Goal: Task Accomplishment & Management: Manage account settings

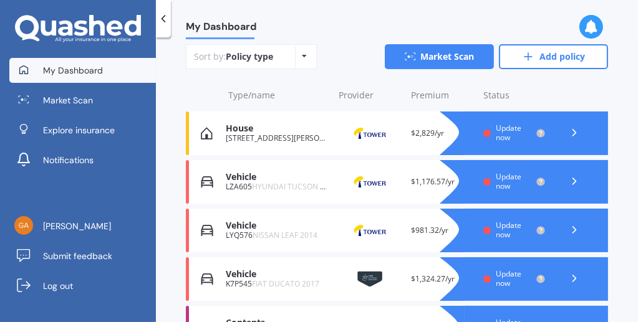
scroll to position [183, 0]
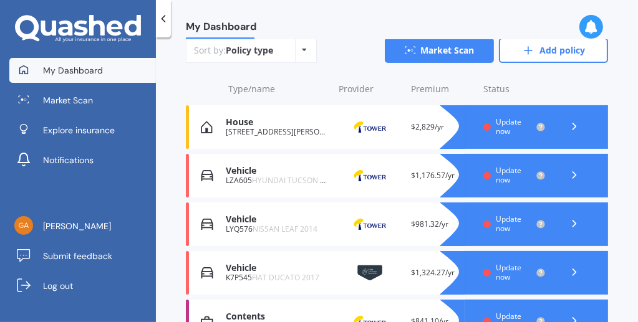
click at [573, 221] on polyline at bounding box center [574, 224] width 3 height 6
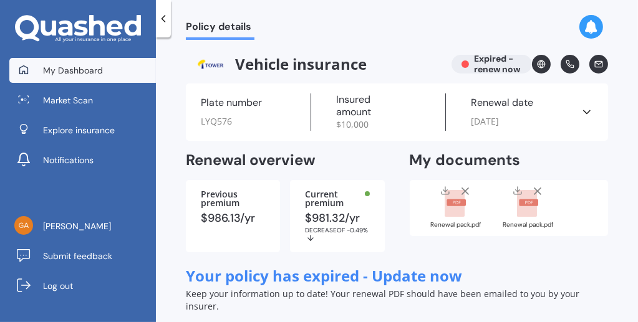
click at [68, 70] on span "My Dashboard" at bounding box center [73, 70] width 60 height 12
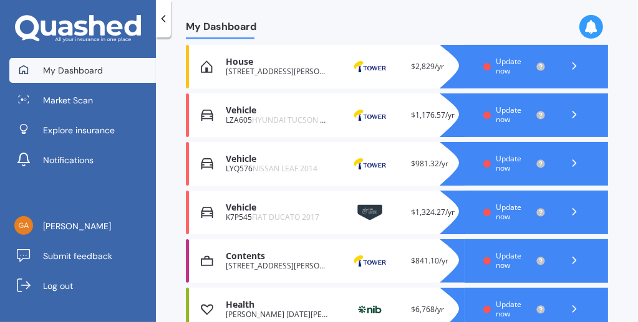
scroll to position [245, 0]
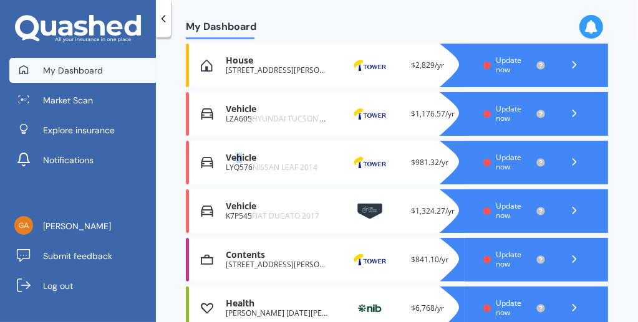
drag, startPoint x: 256, startPoint y: 158, endPoint x: 240, endPoint y: 158, distance: 15.6
click at [240, 158] on div "Vehicle" at bounding box center [277, 158] width 103 height 11
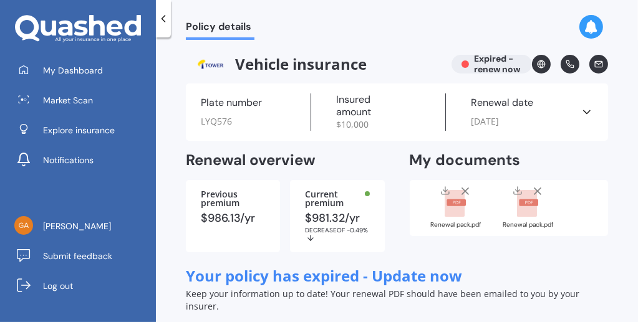
click at [635, 19] on div "Policy details" at bounding box center [397, 20] width 482 height 40
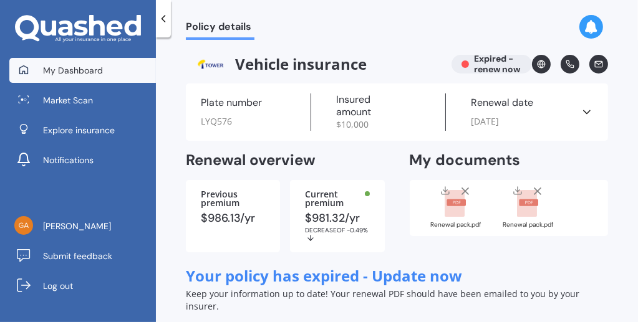
click at [87, 72] on span "My Dashboard" at bounding box center [73, 70] width 60 height 12
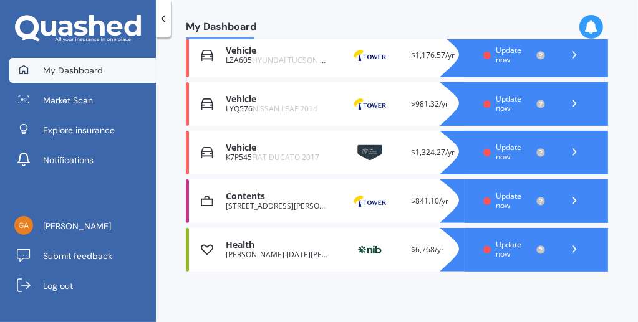
scroll to position [300, 0]
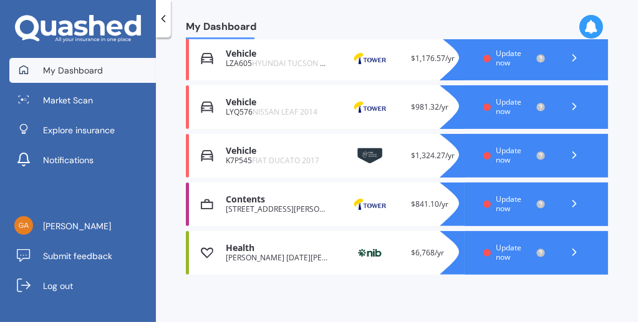
click at [226, 251] on div "Health" at bounding box center [277, 248] width 103 height 11
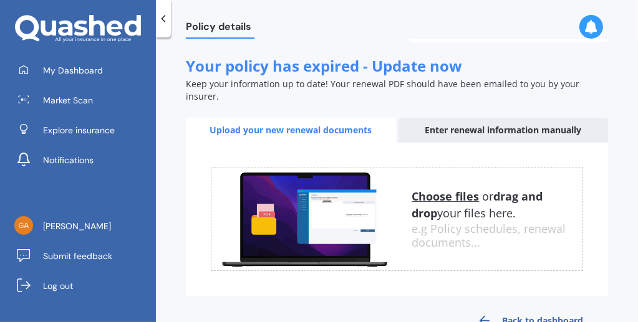
scroll to position [266, 0]
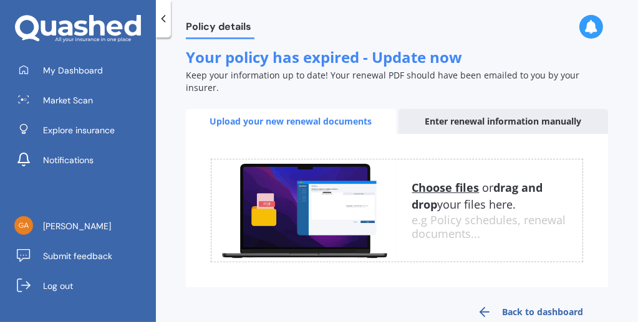
click at [482, 305] on icon at bounding box center [484, 312] width 15 height 15
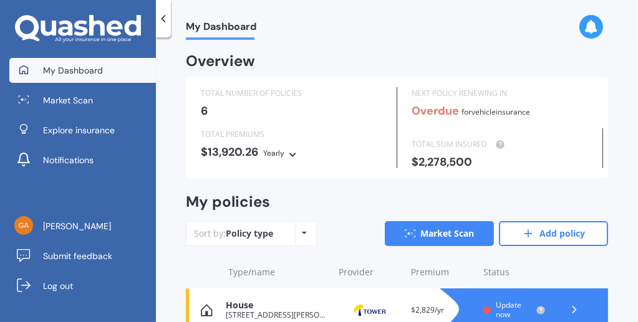
click at [637, 16] on div "My Dashboard" at bounding box center [397, 20] width 482 height 40
click at [78, 70] on span "My Dashboard" at bounding box center [73, 70] width 60 height 12
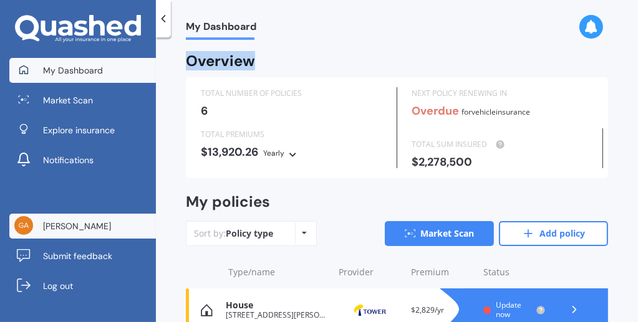
click at [79, 230] on span "[PERSON_NAME]" at bounding box center [77, 226] width 68 height 12
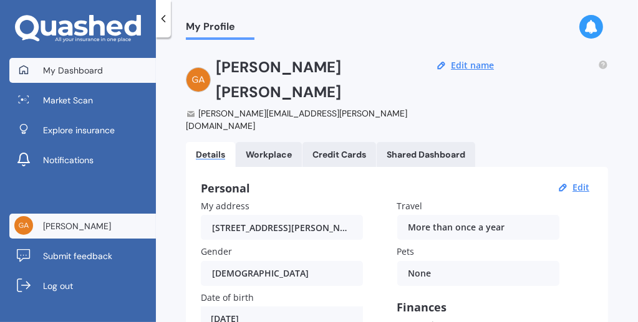
click at [94, 65] on span "My Dashboard" at bounding box center [73, 70] width 60 height 12
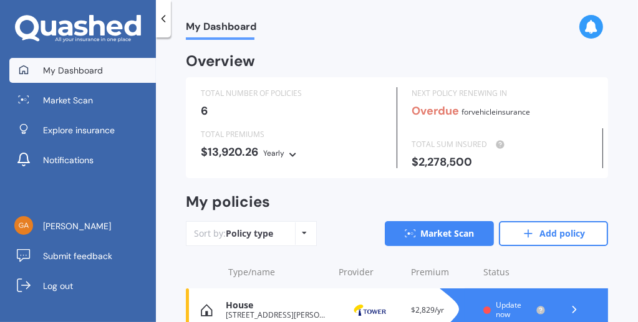
click at [161, 14] on icon at bounding box center [163, 18] width 12 height 12
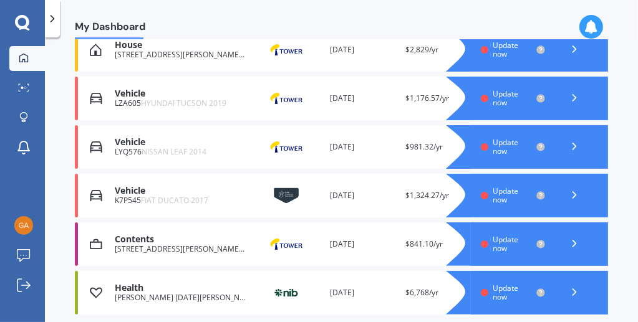
scroll to position [234, 0]
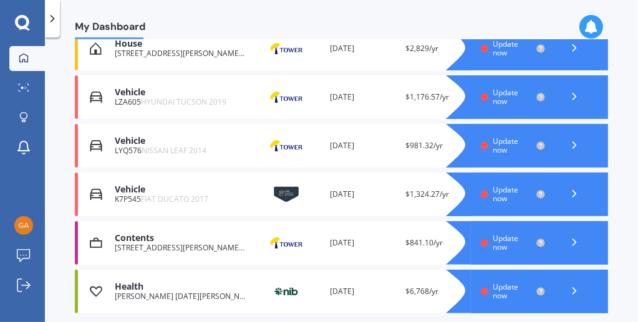
click at [568, 145] on icon at bounding box center [574, 145] width 12 height 12
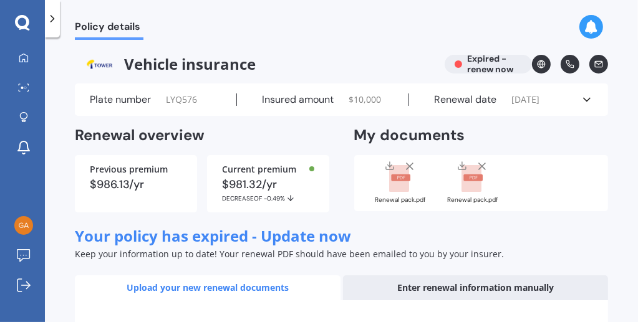
click at [585, 22] on icon at bounding box center [591, 27] width 14 height 14
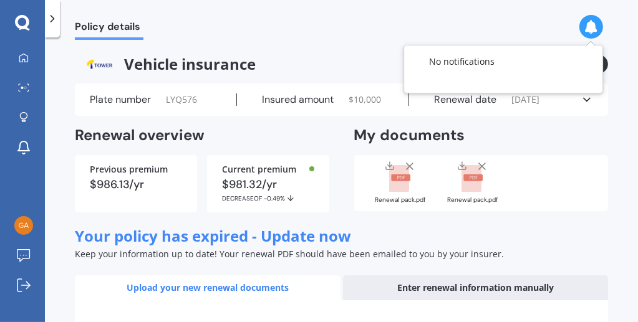
click at [585, 22] on icon at bounding box center [591, 27] width 14 height 14
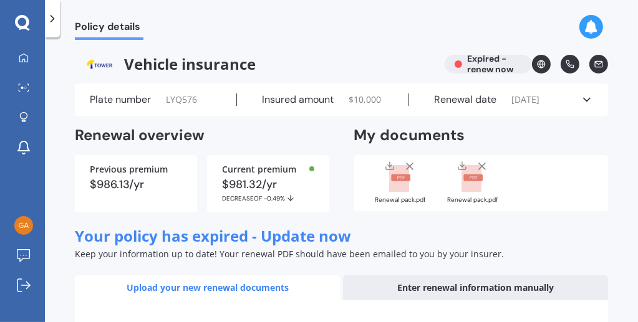
click at [48, 19] on icon at bounding box center [52, 18] width 12 height 12
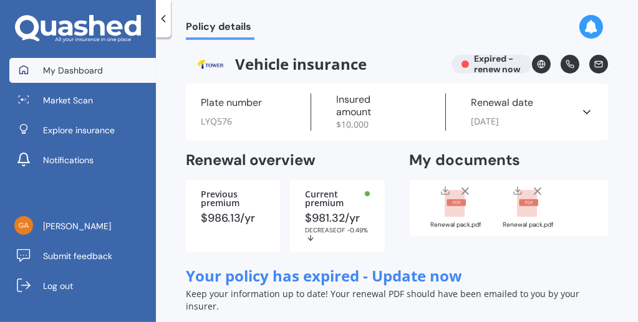
click at [92, 69] on span "My Dashboard" at bounding box center [73, 70] width 60 height 12
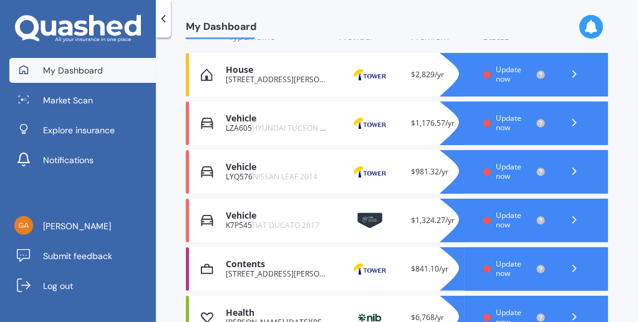
scroll to position [236, 0]
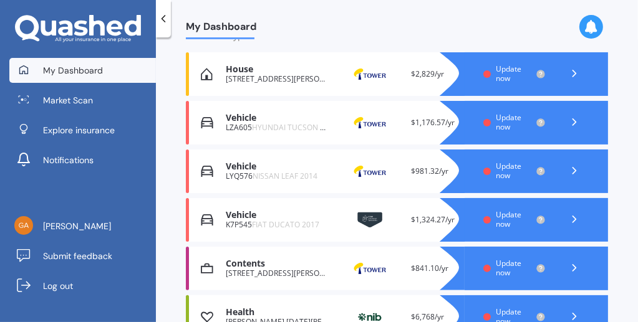
click at [500, 165] on span "Update now" at bounding box center [508, 170] width 26 height 19
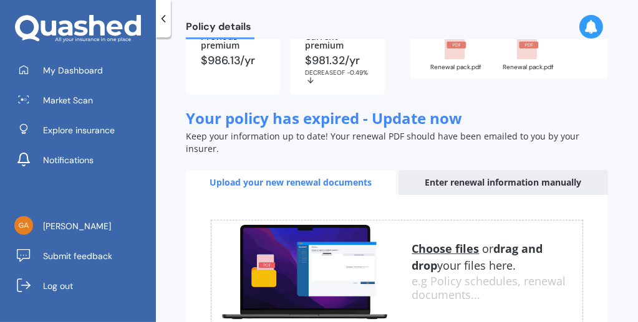
scroll to position [160, 0]
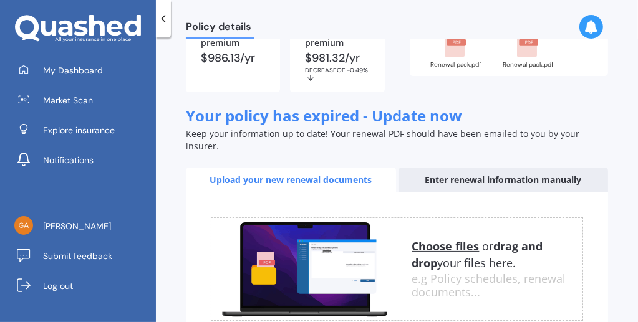
click at [498, 168] on div "Enter renewal information manually" at bounding box center [503, 180] width 210 height 25
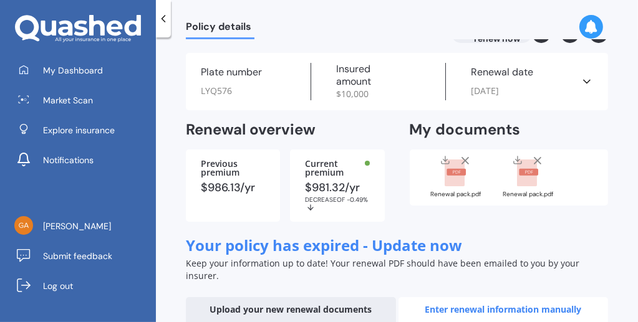
scroll to position [0, 0]
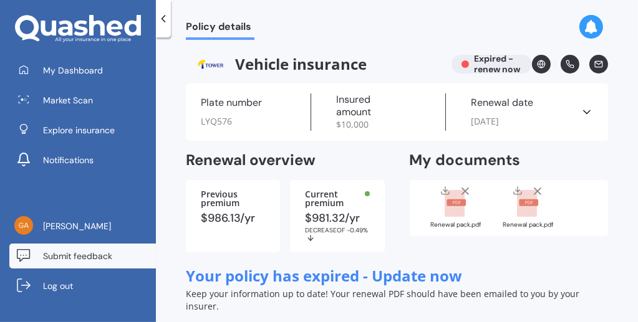
click at [87, 254] on span "Submit feedback" at bounding box center [77, 256] width 69 height 12
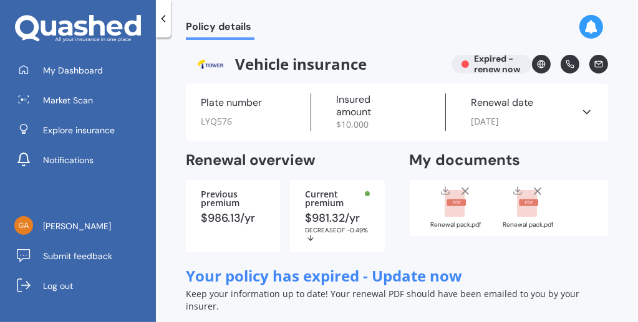
click at [636, 16] on div "Policy details" at bounding box center [397, 20] width 482 height 40
click at [583, 112] on polyline at bounding box center [586, 112] width 6 height 3
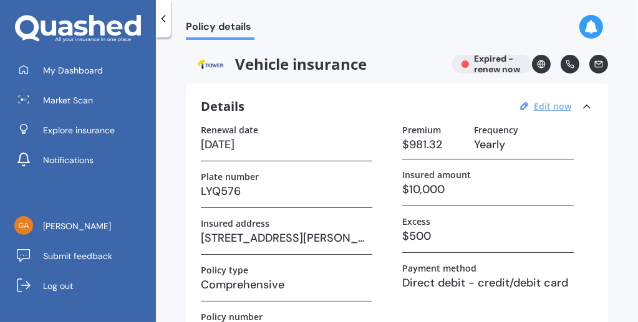
click at [558, 105] on u "Edit now" at bounding box center [552, 106] width 37 height 12
select select "24"
select select "01"
select select "2024"
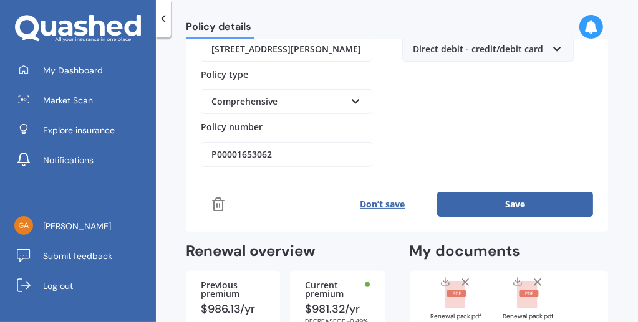
scroll to position [279, 0]
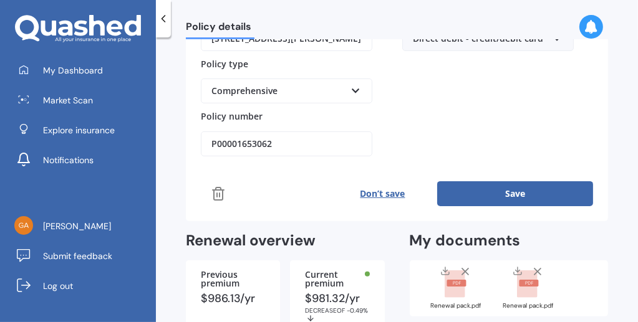
click at [215, 189] on icon at bounding box center [218, 193] width 15 height 15
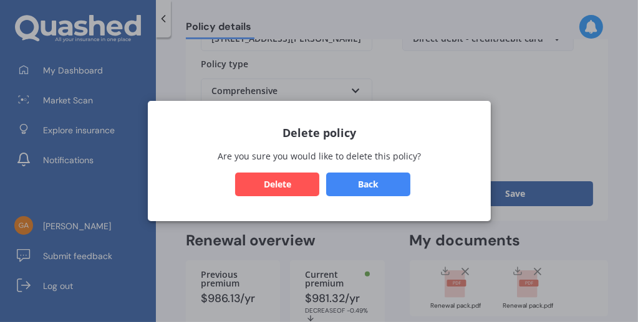
click at [384, 183] on button "Back" at bounding box center [367, 185] width 84 height 24
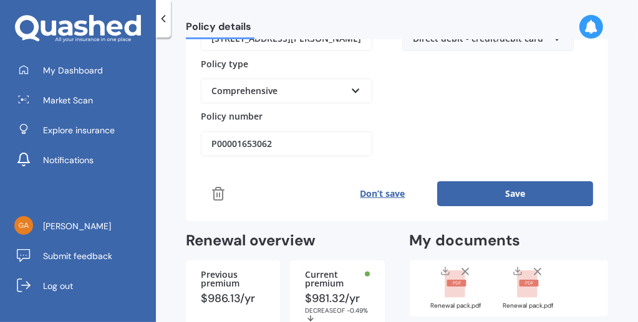
click at [221, 190] on polyline at bounding box center [218, 190] width 11 height 0
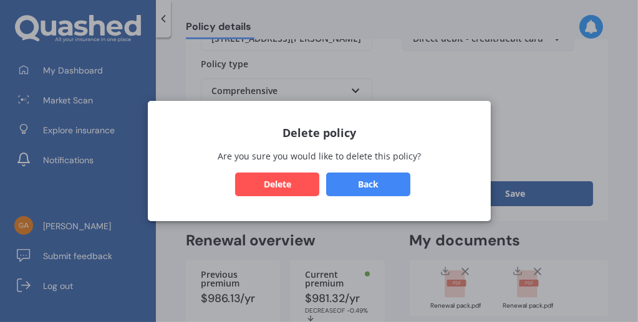
click at [294, 179] on button "Delete" at bounding box center [277, 185] width 84 height 24
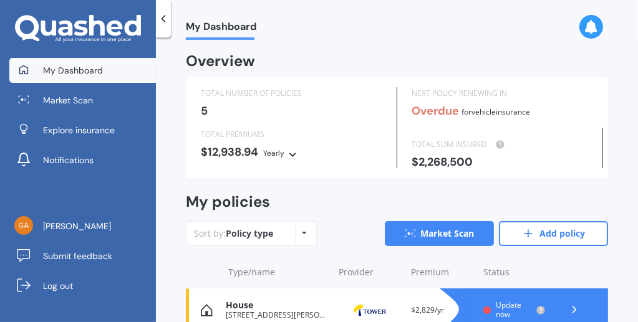
click at [94, 74] on span "My Dashboard" at bounding box center [73, 70] width 60 height 12
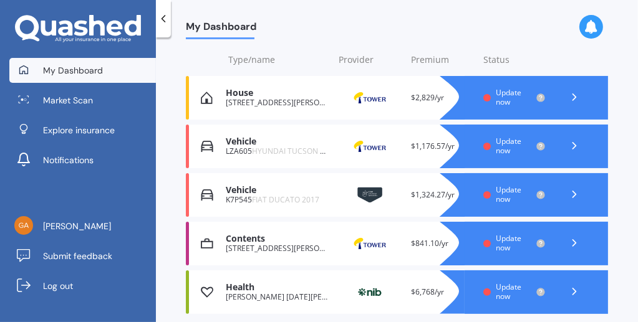
scroll to position [256, 0]
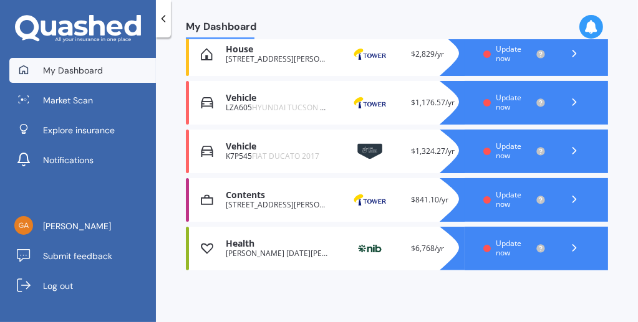
click at [507, 244] on span "Update now" at bounding box center [508, 247] width 26 height 19
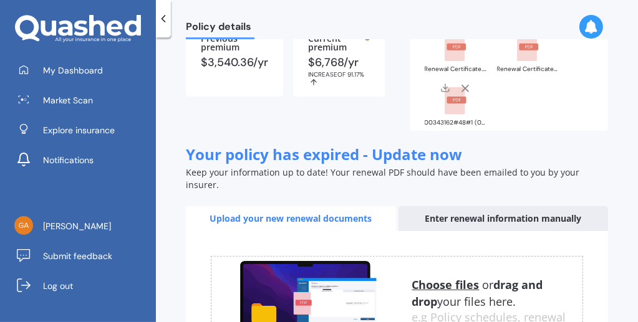
scroll to position [165, 0]
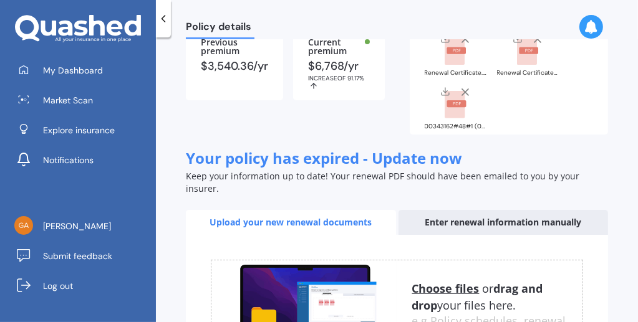
click at [442, 210] on div "Enter renewal information manually" at bounding box center [503, 222] width 210 height 25
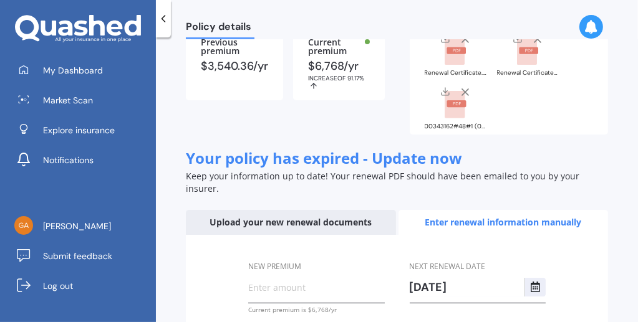
click at [448, 210] on div "Enter renewal information manually" at bounding box center [503, 222] width 210 height 25
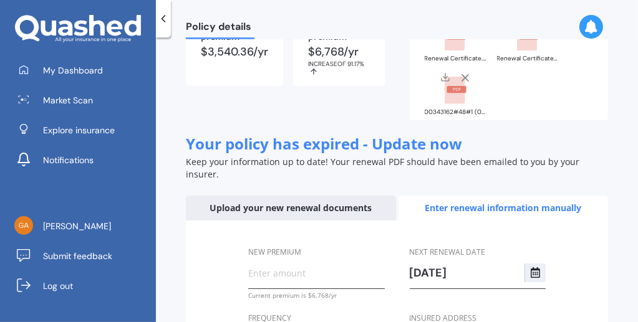
scroll to position [179, 0]
click at [402, 133] on span "Your policy has expired - Update now" at bounding box center [324, 143] width 276 height 21
click at [463, 196] on div "Enter renewal information manually" at bounding box center [503, 208] width 210 height 25
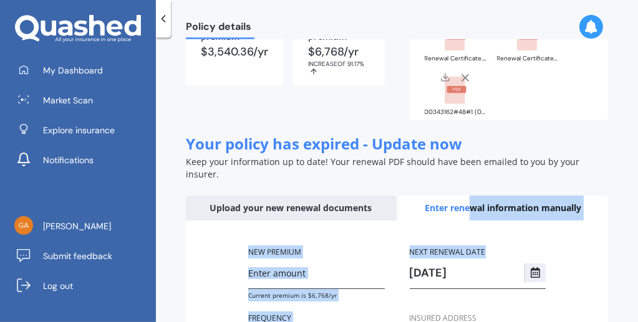
drag, startPoint x: 463, startPoint y: 183, endPoint x: 630, endPoint y: 199, distance: 167.8
click at [630, 199] on div "Policy details Health insurance Expired - renew now Insured name [PERSON_NAME] …" at bounding box center [397, 182] width 482 height 285
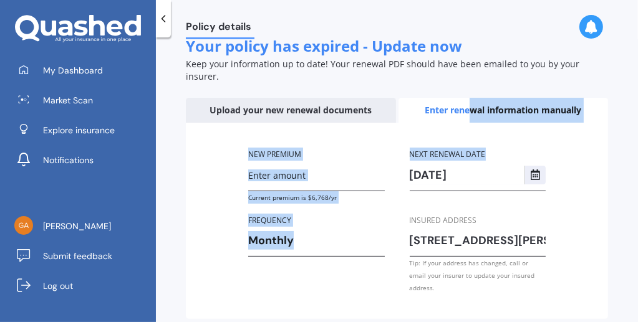
scroll to position [299, 0]
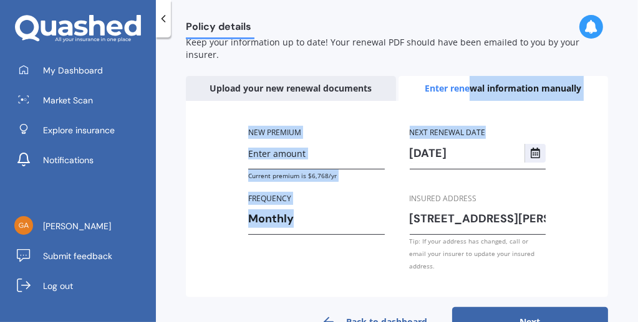
click at [520, 307] on button "Next" at bounding box center [530, 322] width 156 height 30
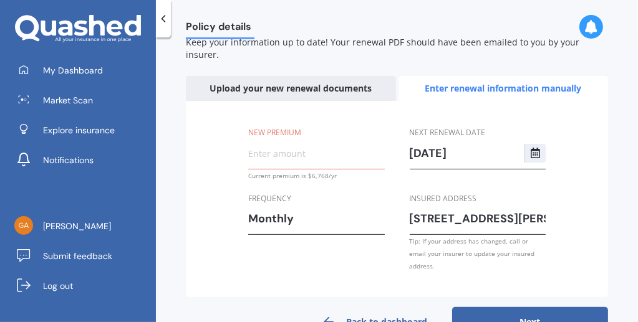
click at [520, 307] on button "Next" at bounding box center [530, 322] width 156 height 30
click at [390, 307] on link "Back to dashboard" at bounding box center [374, 322] width 156 height 30
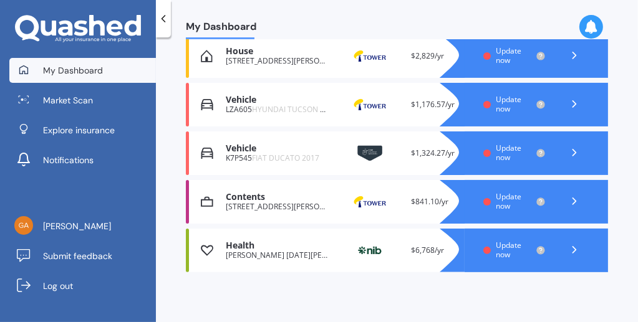
scroll to position [256, 0]
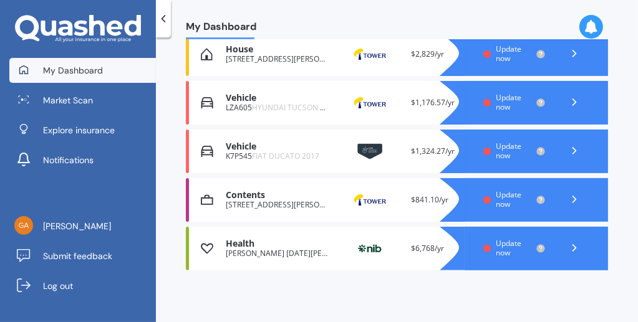
click at [503, 242] on span "Update now" at bounding box center [508, 247] width 26 height 19
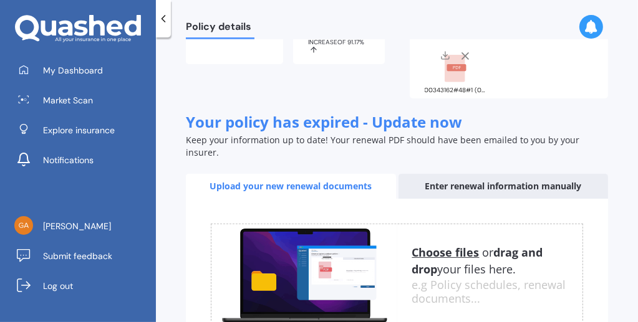
scroll to position [201, 0]
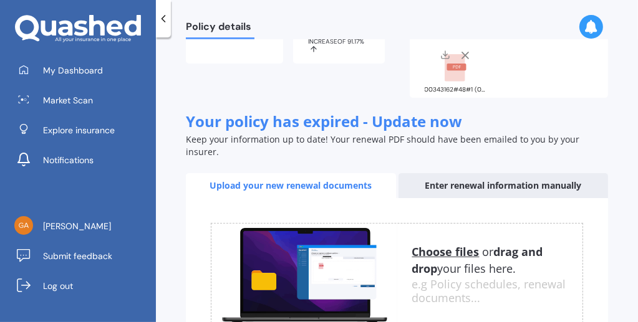
click at [496, 173] on div "Enter renewal information manually" at bounding box center [503, 185] width 210 height 25
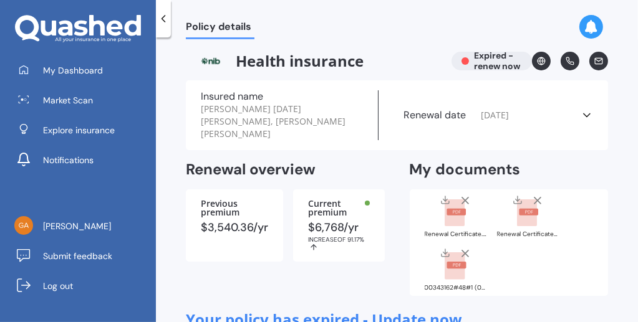
scroll to position [0, 0]
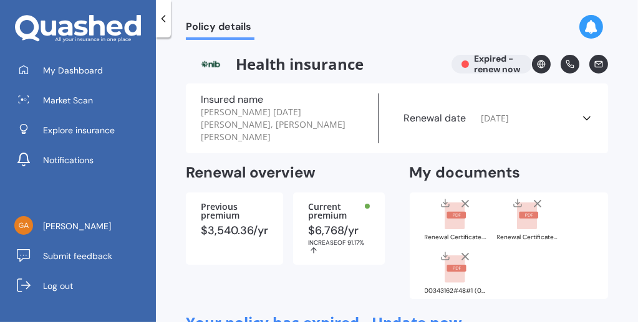
click at [500, 64] on div "Health insurance Expired - renew now" at bounding box center [397, 64] width 422 height 19
click at [537, 62] on icon at bounding box center [541, 64] width 9 height 9
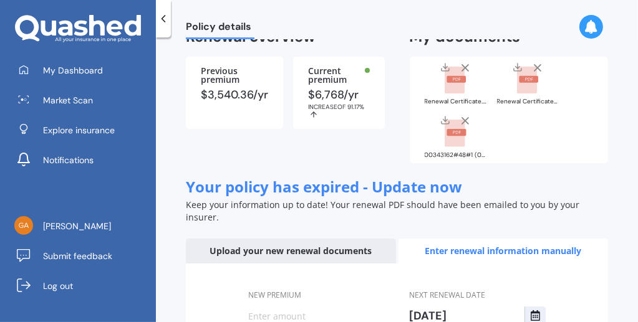
scroll to position [136, 0]
click at [421, 176] on span "Your policy has expired - Update now" at bounding box center [324, 186] width 276 height 21
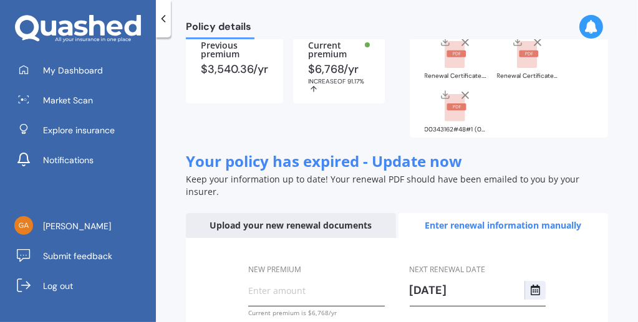
scroll to position [156, 0]
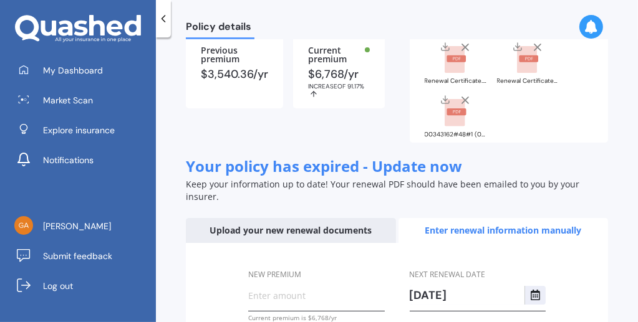
click at [457, 218] on div "Enter renewal information manually" at bounding box center [503, 230] width 210 height 25
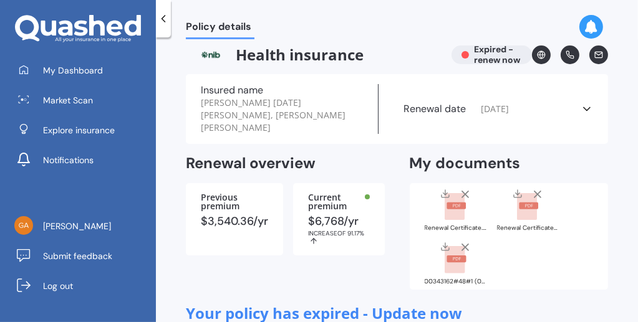
scroll to position [0, 0]
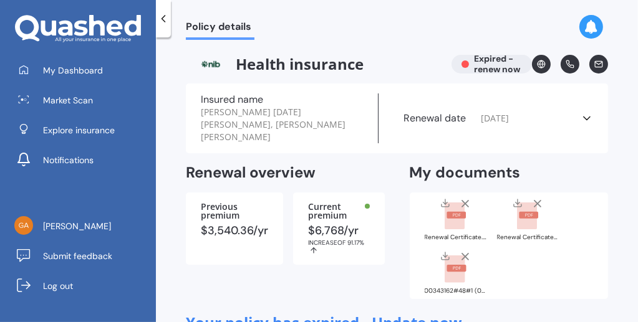
click at [492, 63] on div "Health insurance Expired - renew now" at bounding box center [397, 64] width 422 height 19
click at [581, 113] on icon at bounding box center [586, 118] width 12 height 12
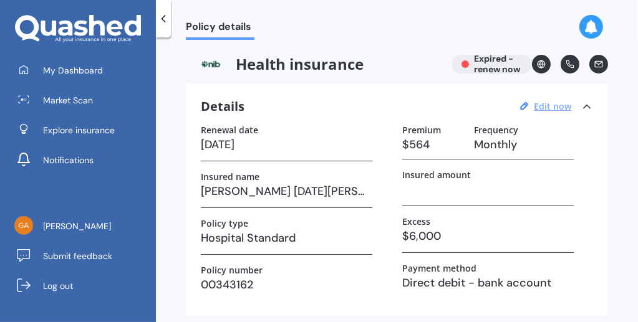
click at [560, 107] on u "Edit now" at bounding box center [552, 106] width 37 height 12
select select "01"
select select "07"
select select "2025"
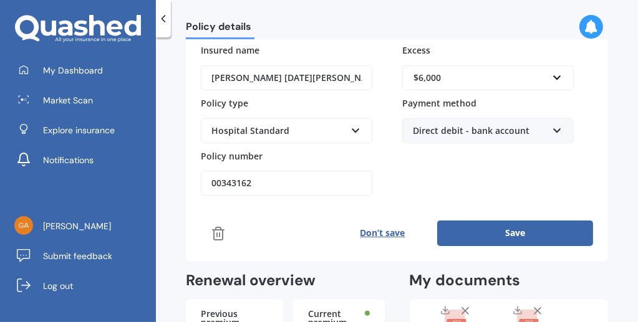
scroll to position [191, 0]
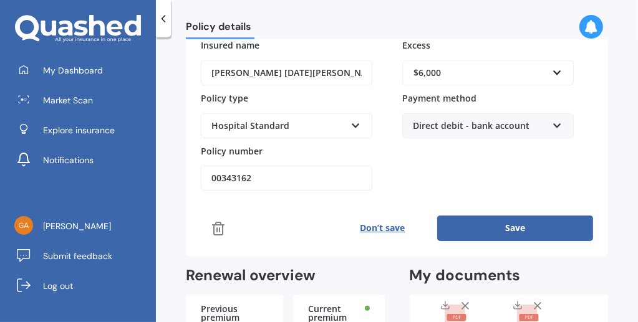
click at [219, 229] on line at bounding box center [219, 230] width 0 height 4
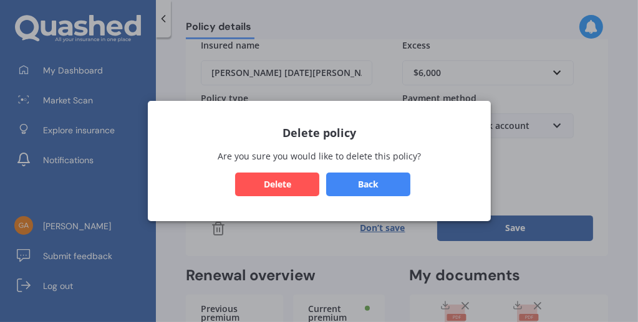
click at [282, 180] on button "Delete" at bounding box center [277, 185] width 84 height 24
